Goal: Subscribe to service/newsletter

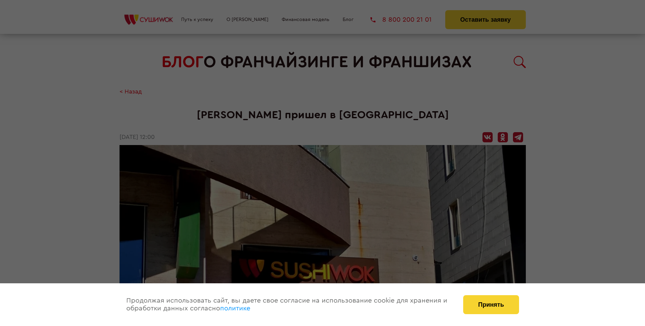
scroll to position [666, 0]
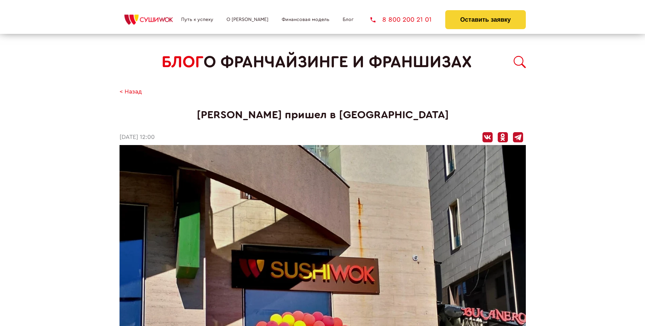
scroll to position [666, 0]
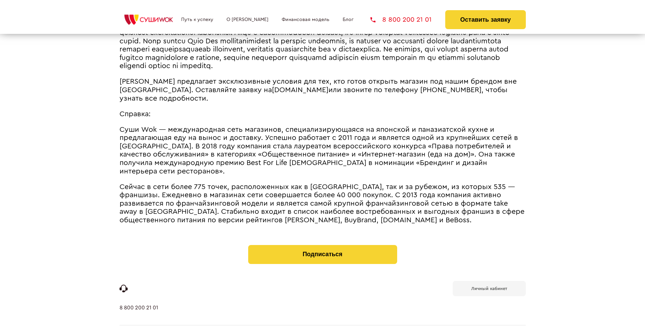
click at [489, 286] on b "Личный кабинет" at bounding box center [489, 288] width 36 height 4
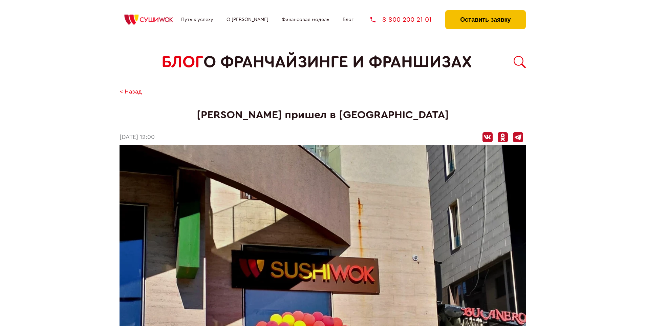
click at [485, 12] on button "Оставить заявку" at bounding box center [485, 19] width 80 height 19
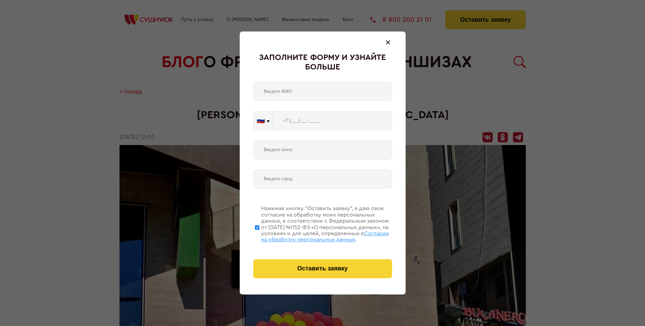
click at [314, 235] on span "Согласии на обработку персональных данных" at bounding box center [325, 237] width 128 height 12
click at [259, 235] on input "Нажимая кнопку “Оставить заявку”, я даю свое согласие на обработку моих персона…" at bounding box center [257, 227] width 4 height 54
checkbox input "false"
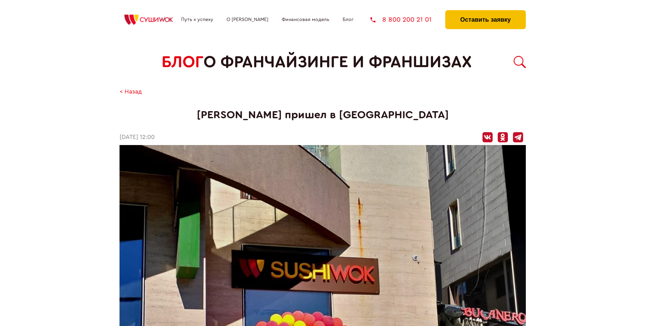
click at [485, 12] on button "Оставить заявку" at bounding box center [485, 19] width 80 height 19
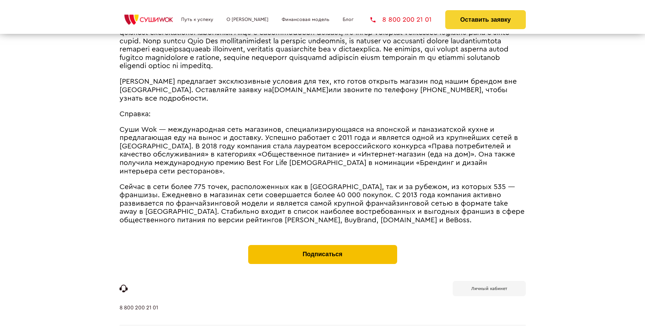
click at [322, 245] on button "Подписаться" at bounding box center [322, 254] width 149 height 19
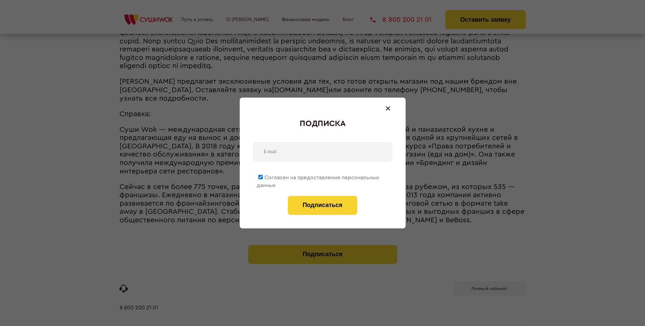
click at [318, 176] on span "Согласен на предоставление персональных данных" at bounding box center [318, 181] width 123 height 13
click at [263, 176] on input "Согласен на предоставление персональных данных" at bounding box center [260, 177] width 4 height 4
checkbox input "false"
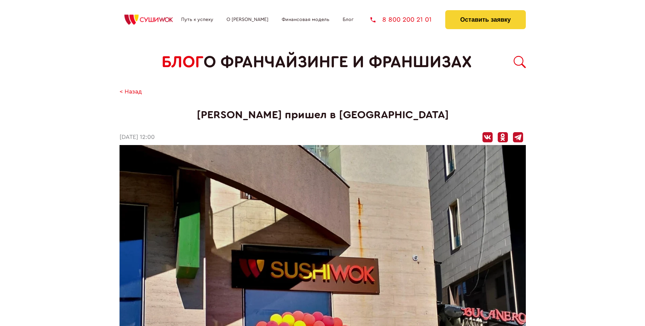
scroll to position [666, 0]
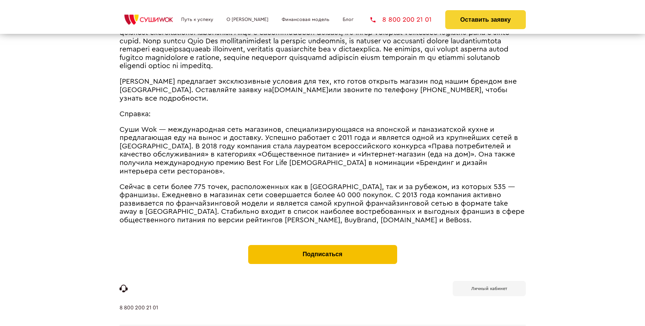
click at [322, 245] on button "Подписаться" at bounding box center [322, 254] width 149 height 19
